Goal: Information Seeking & Learning: Find specific page/section

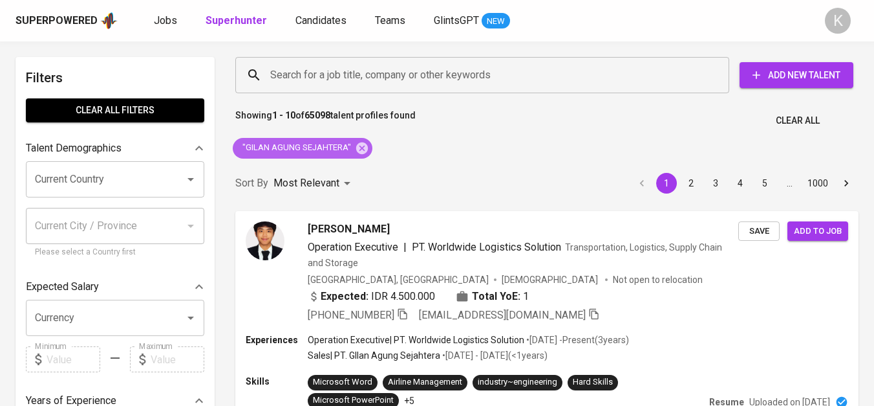
click at [361, 146] on icon at bounding box center [362, 148] width 12 height 12
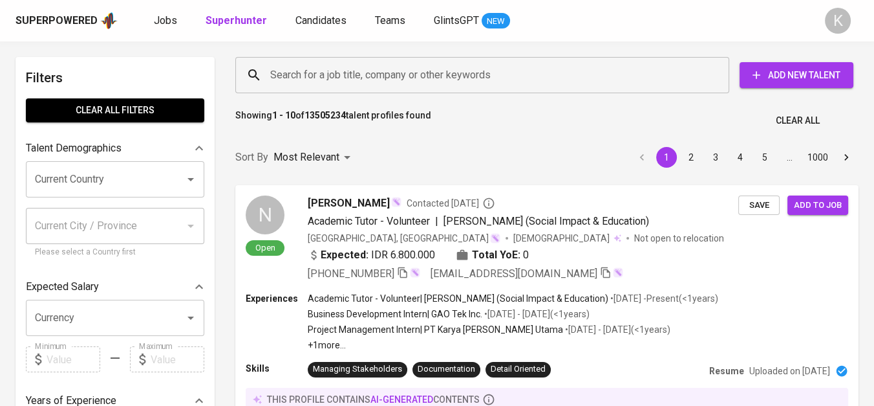
click at [386, 74] on input "Search for a job title, company or other keywords" at bounding box center [485, 75] width 437 height 25
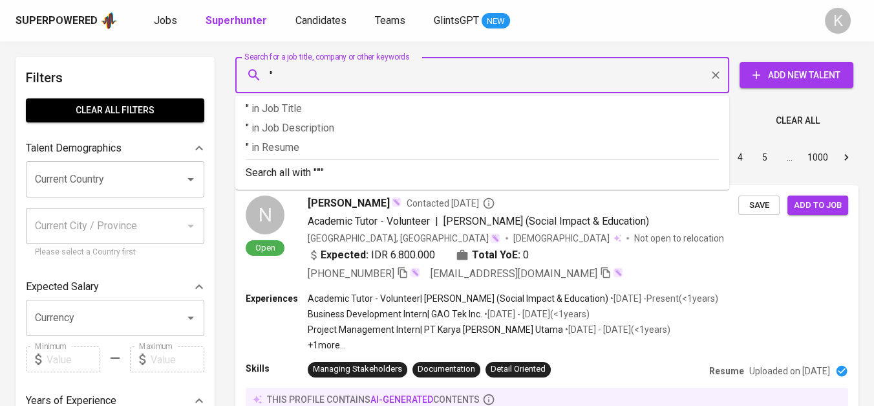
paste input "PETRONAS Carigali [GEOGRAPHIC_DATA]"
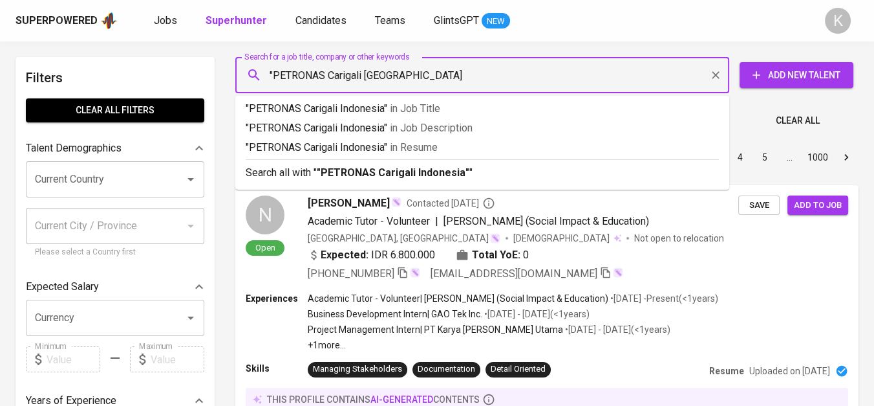
type input ""PETRONAS Carigali Indonesia""
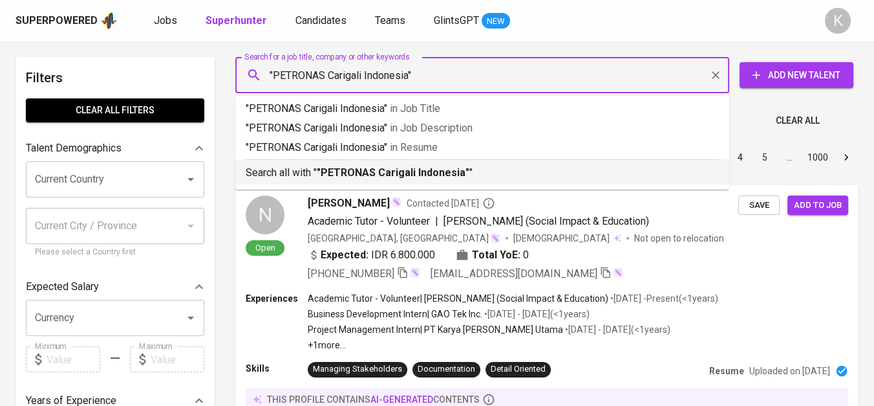
click at [424, 179] on p "Search all with " "PETRONAS Carigali Indonesia" "" at bounding box center [482, 173] width 473 height 16
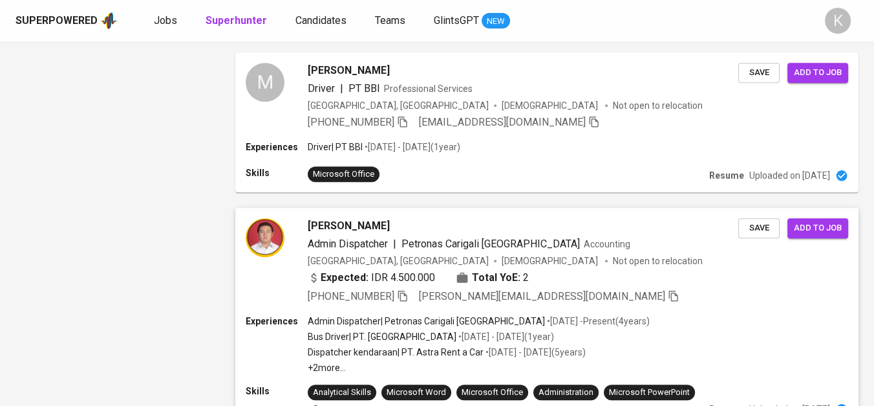
scroll to position [1437, 0]
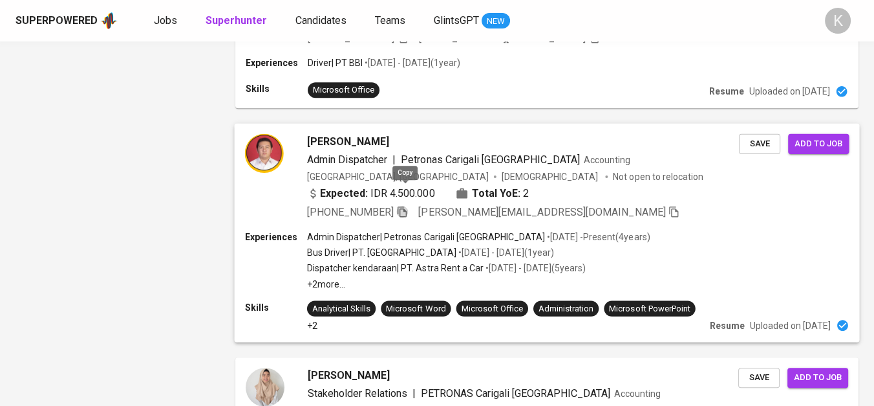
click at [404, 206] on icon "button" at bounding box center [402, 212] width 12 height 12
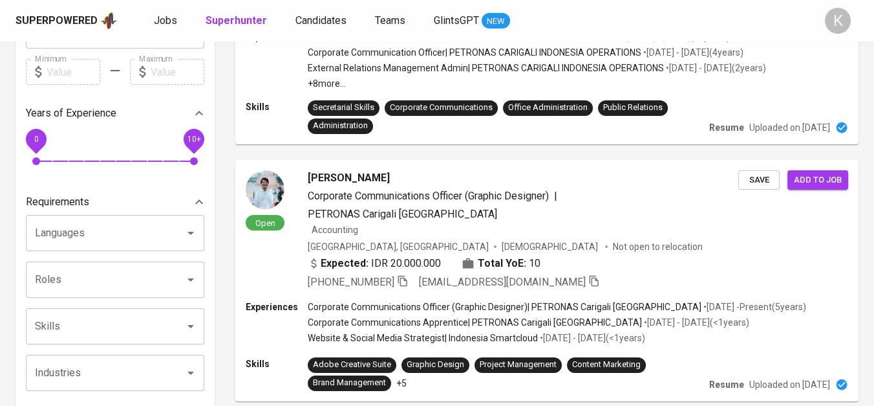
scroll to position [0, 0]
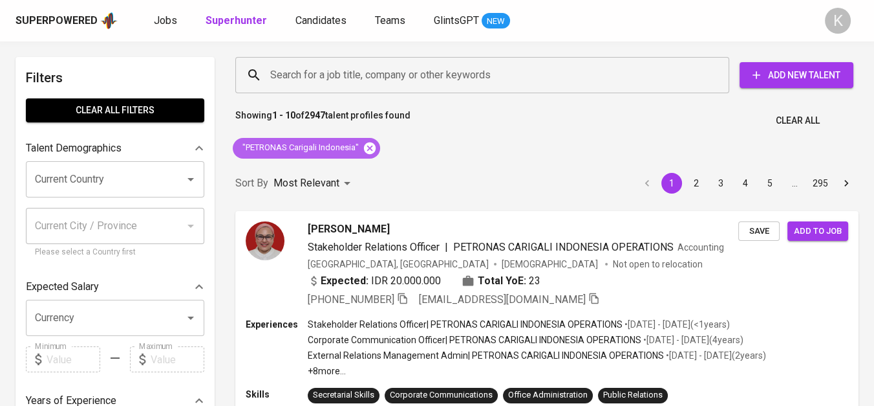
click at [367, 146] on icon at bounding box center [370, 148] width 12 height 12
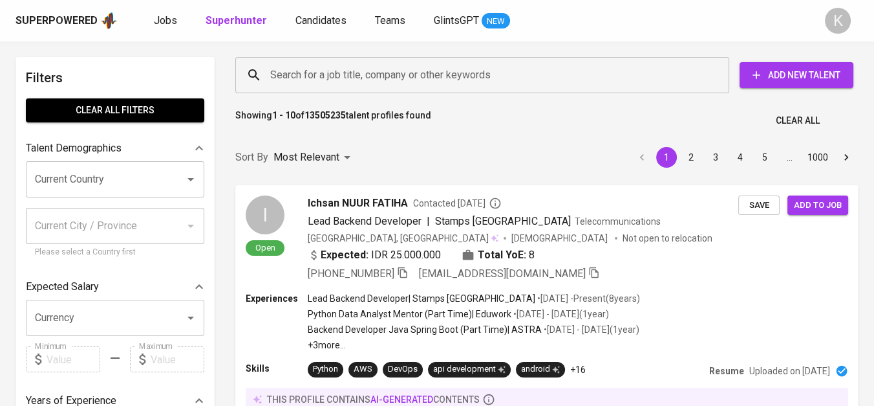
click at [351, 69] on input "Search for a job title, company or other keywords" at bounding box center [485, 75] width 437 height 25
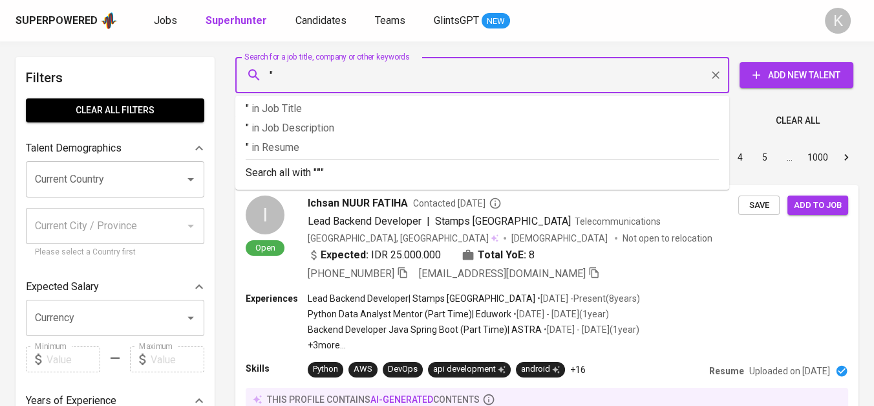
paste input "PT. SNG Indo Sejahtera ([GEOGRAPHIC_DATA])"
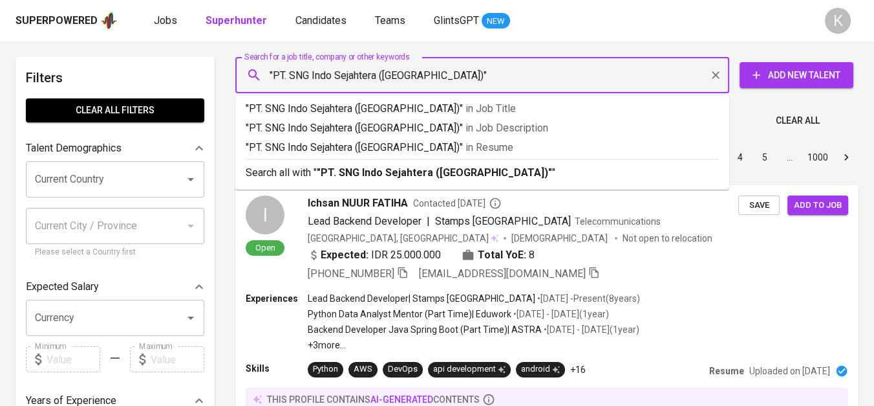
click at [423, 81] on input ""PT. SNG Indo Sejahtera ([GEOGRAPHIC_DATA])"" at bounding box center [485, 75] width 437 height 25
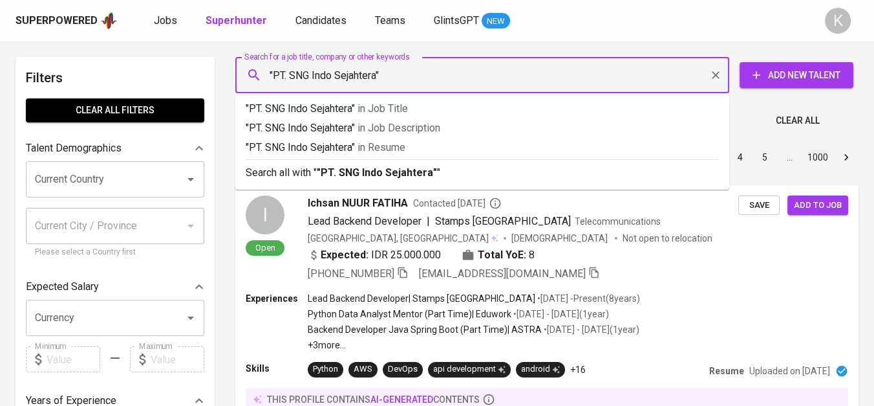
click at [292, 76] on input ""PT. SNG Indo Sejahtera"" at bounding box center [485, 75] width 437 height 25
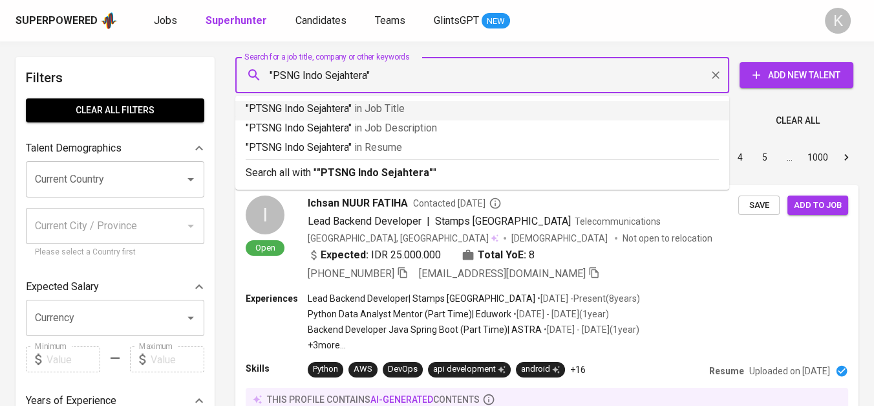
type input ""SNG Indo Sejahtera""
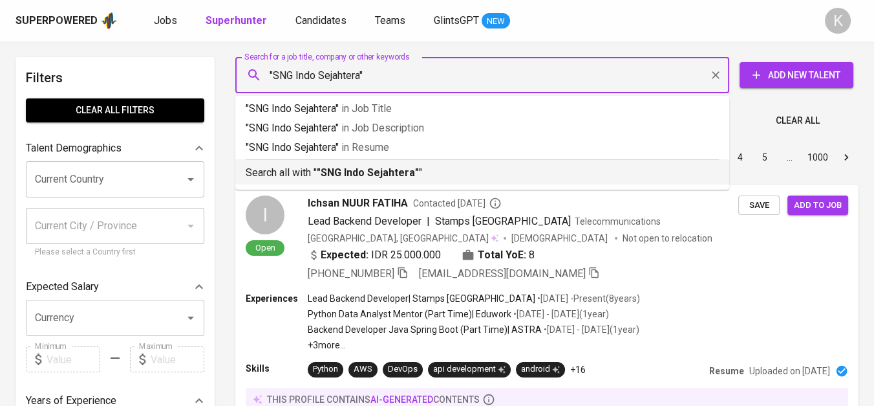
click at [391, 169] on b ""SNG Indo Sejahtera"" at bounding box center [368, 172] width 102 height 12
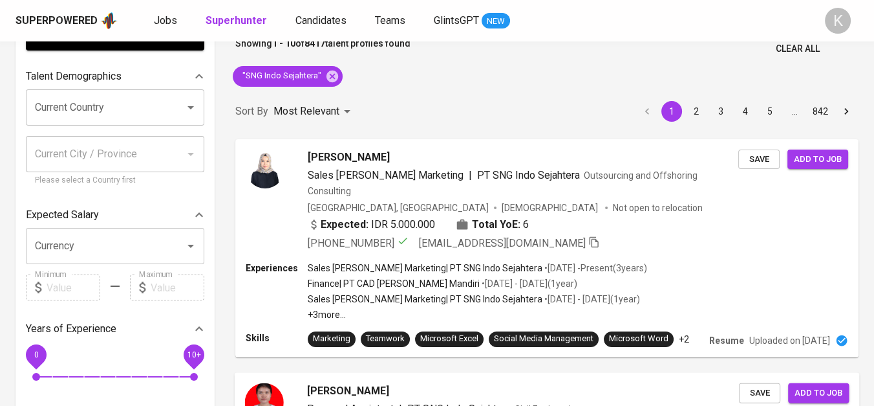
scroll to position [72, 0]
click at [402, 237] on icon "button" at bounding box center [402, 242] width 9 height 11
drag, startPoint x: 329, startPoint y: 79, endPoint x: 401, endPoint y: 1, distance: 106.2
click at [329, 79] on icon at bounding box center [333, 76] width 12 height 12
